Goal: Navigation & Orientation: Find specific page/section

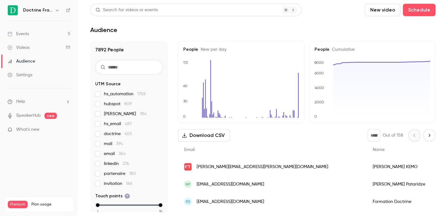
click at [58, 11] on icon "button" at bounding box center [57, 10] width 5 height 5
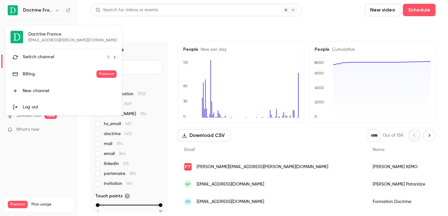
click at [54, 56] on div "Switch channel 6" at bounding box center [66, 57] width 87 height 7
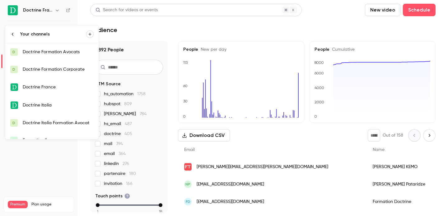
click at [59, 53] on div "Doctrine Formation Avocats" at bounding box center [58, 52] width 71 height 6
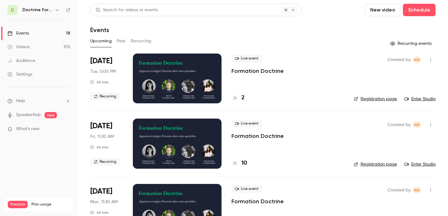
click at [57, 10] on icon "button" at bounding box center [57, 10] width 3 height 2
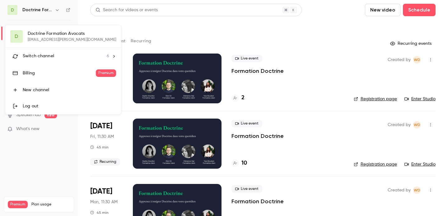
click at [51, 58] on span "Switch channel" at bounding box center [38, 56] width 31 height 7
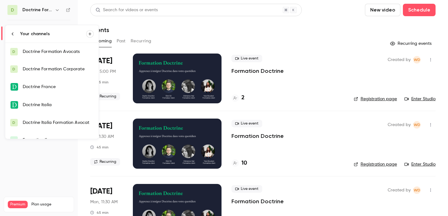
click at [57, 54] on div "Doctrine Formation Avocats" at bounding box center [58, 52] width 71 height 6
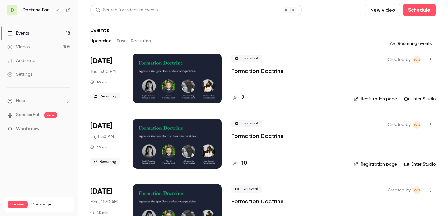
click at [423, 99] on link "Enter Studio" at bounding box center [419, 99] width 31 height 6
